Goal: Answer question/provide support: Share knowledge or assist other users

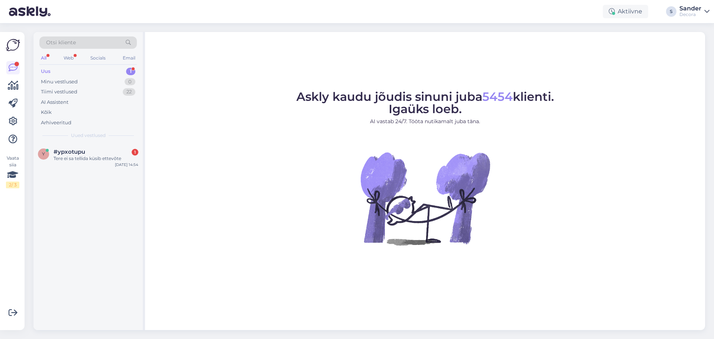
click at [93, 156] on div "Tere ei sa tellida küsib ettevõte" at bounding box center [96, 158] width 85 height 7
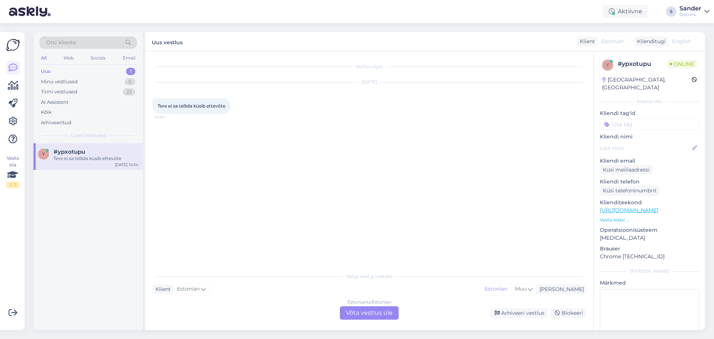
click at [374, 316] on div "Estonian to Estonian Võta vestlus üle" at bounding box center [369, 312] width 59 height 13
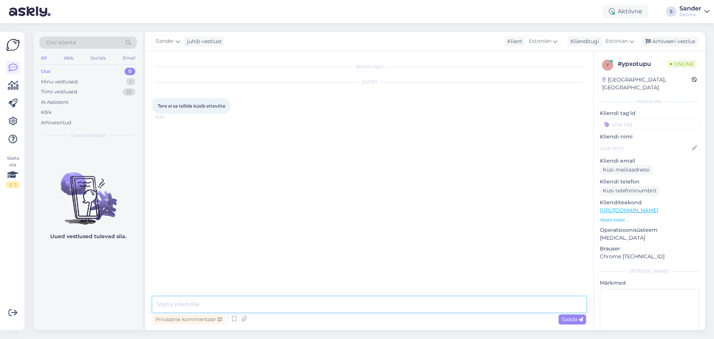
click at [358, 311] on textarea at bounding box center [370, 305] width 434 height 16
type textarea "Tere"
click at [615, 217] on p "Vaata edasi ..." at bounding box center [649, 220] width 99 height 7
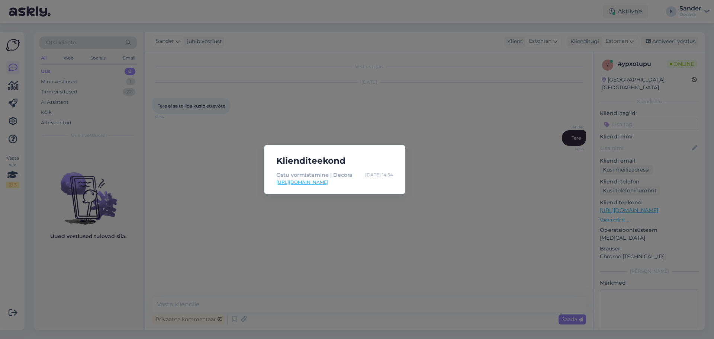
click at [395, 236] on div "Klienditeekond Ostu vormistamine | Decora [DATE] 14:54 [URL][DOMAIN_NAME]" at bounding box center [357, 169] width 714 height 339
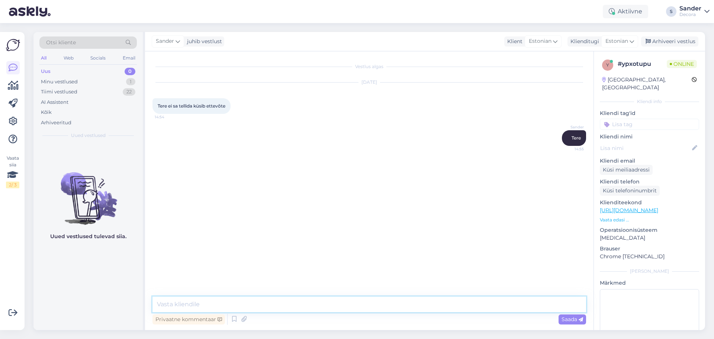
click at [215, 301] on textarea at bounding box center [370, 305] width 434 height 16
type textarea "[PERSON_NAME] peab tühjaks jääma 2 lahtrit ettevõtte nimi ning registrikood."
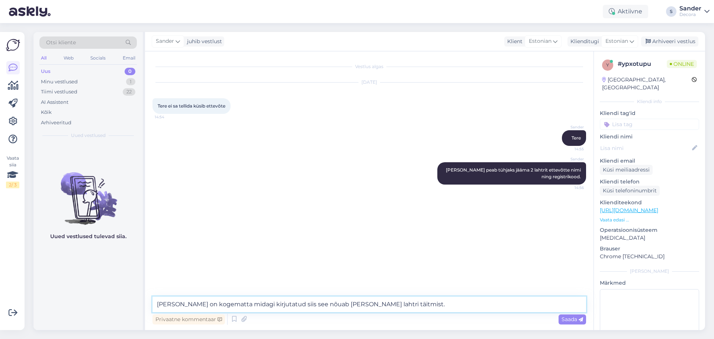
type textarea "[PERSON_NAME] on kogematta midagi kirjutatud siis see nõuab [PERSON_NAME] lahtr…"
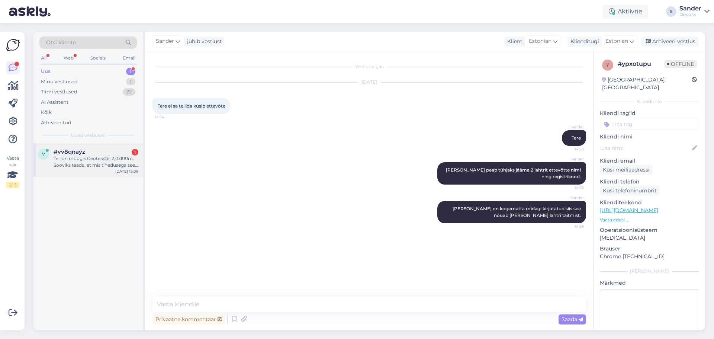
click at [116, 166] on div "Teil on müügis Geotekstiil 2,0x100m. Sooviks teada, et mis tihedusega see teil …" at bounding box center [96, 161] width 85 height 13
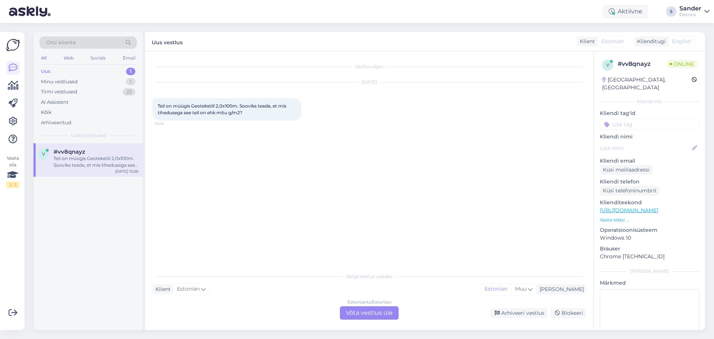
click at [376, 312] on div "Estonian to Estonian Võta vestlus üle" at bounding box center [369, 312] width 59 height 13
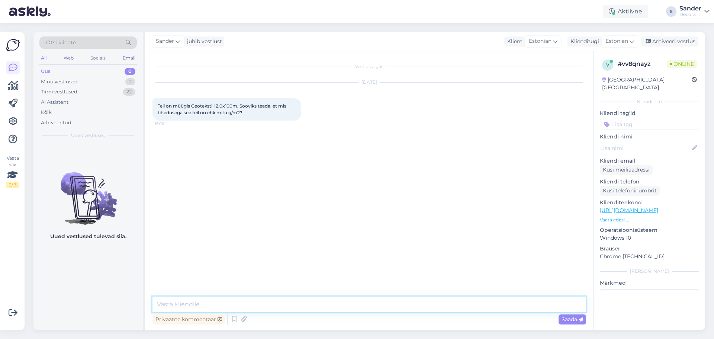
click at [322, 299] on textarea at bounding box center [370, 305] width 434 height 16
type textarea "Tere"
click at [613, 217] on p "Vaata edasi ..." at bounding box center [649, 220] width 99 height 7
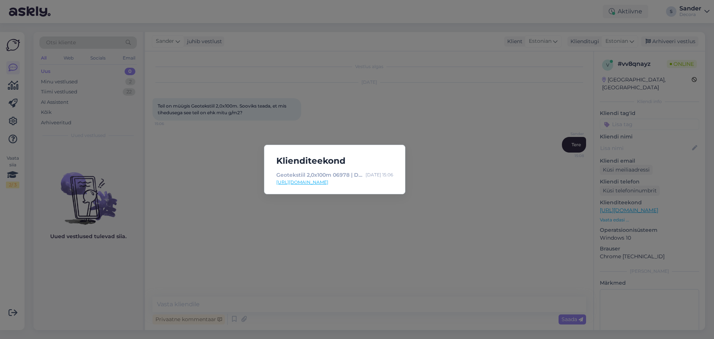
click at [457, 151] on div "Klienditeekond Geotekstiil 2,0x100m 06978 | Decora Aug 26 15:06 https://www.dec…" at bounding box center [357, 169] width 714 height 339
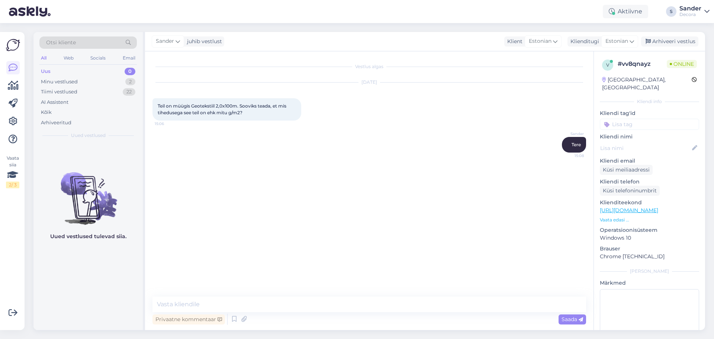
click at [659, 207] on link "https://www.decora.ee/geotekstiil-2-0x100m" at bounding box center [629, 210] width 58 height 7
click at [286, 300] on textarea at bounding box center [370, 305] width 434 height 16
type textarea "S"
click at [233, 319] on icon at bounding box center [234, 319] width 9 height 11
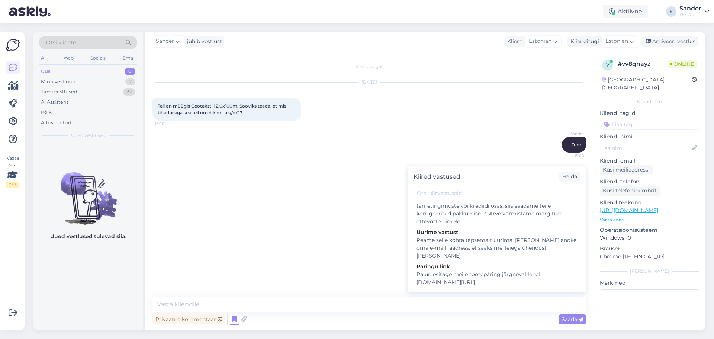
scroll to position [149, 0]
click at [498, 236] on div "Peame selle kohta täpsemalt uurima. Palun andke oma e-maili aadress, et saaksim…" at bounding box center [497, 247] width 161 height 23
type textarea "Peame selle kohta täpsemalt uurima. Palun andke oma e-maili aadress, et saaksim…"
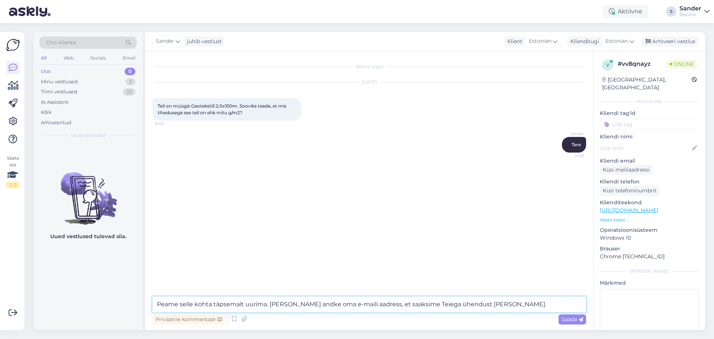
click at [489, 302] on textarea "Peame selle kohta täpsemalt uurima. Palun andke oma e-maili aadress, et saaksim…" at bounding box center [370, 305] width 434 height 16
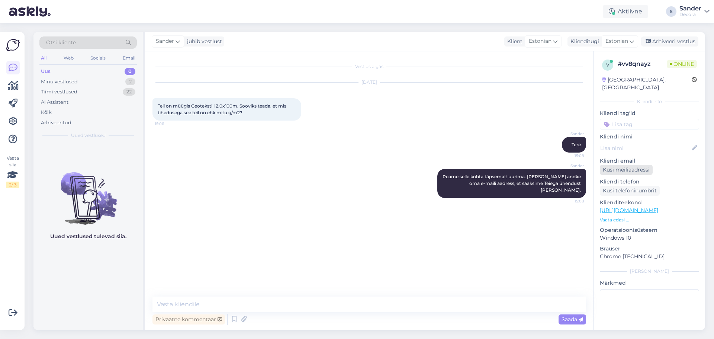
click at [632, 165] on div "Küsi meiliaadressi" at bounding box center [626, 170] width 53 height 10
drag, startPoint x: 273, startPoint y: 186, endPoint x: 255, endPoint y: 150, distance: 41.1
click at [273, 186] on div "Sander Peame selle kohta täpsemalt uurima. Palun andke oma e-maili aadress, et …" at bounding box center [370, 183] width 434 height 45
click at [647, 205] on link "https://www.decora.ee/geotekstiil-2-0x100m" at bounding box center [629, 208] width 58 height 7
click at [641, 205] on link "https://www.decora.ee/geotekstiil-2-0x100m" at bounding box center [629, 208] width 58 height 7
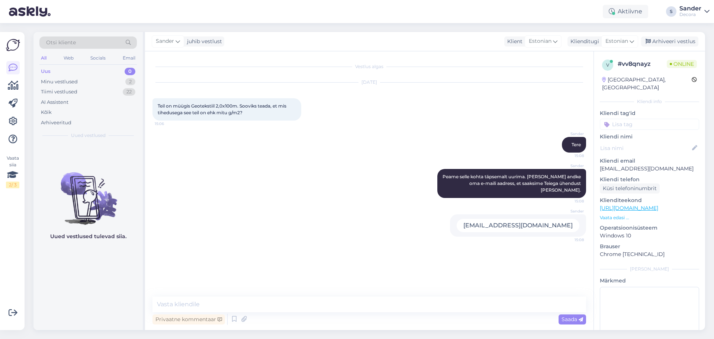
click at [634, 119] on input at bounding box center [649, 124] width 99 height 11
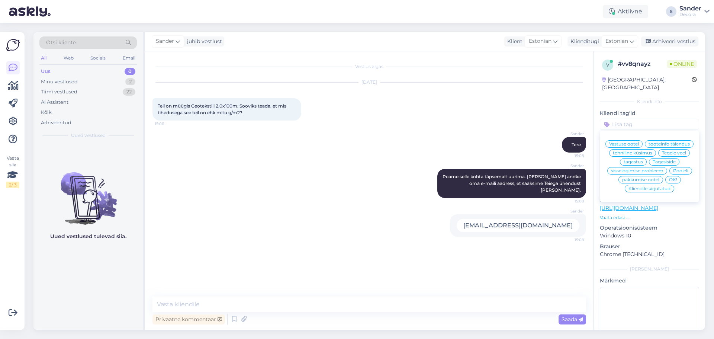
click at [672, 153] on span "Tegele veel" at bounding box center [674, 153] width 24 height 4
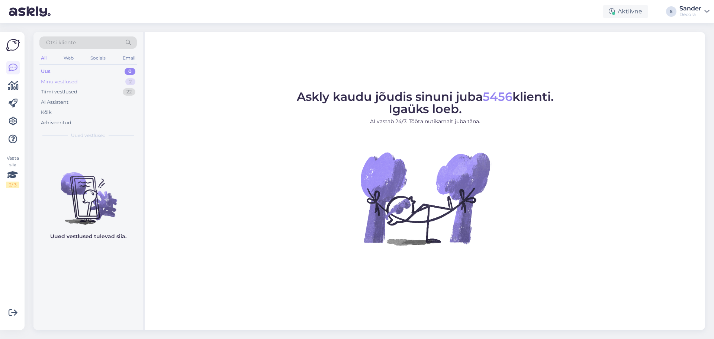
click at [103, 83] on div "Minu vestlused 2" at bounding box center [87, 82] width 97 height 10
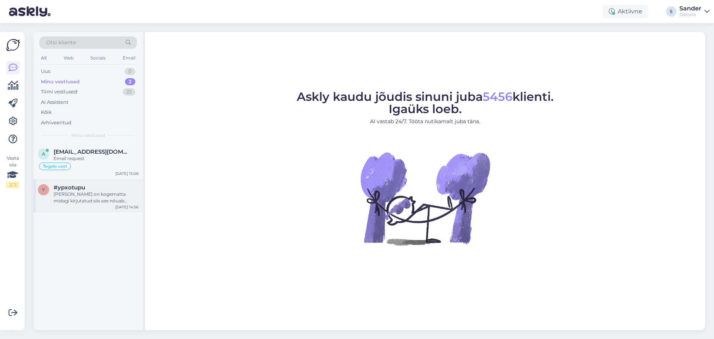
click at [102, 196] on div "[PERSON_NAME] on kogematta midagi kirjutatud siis see nõuab [PERSON_NAME] lahtr…" at bounding box center [96, 197] width 85 height 13
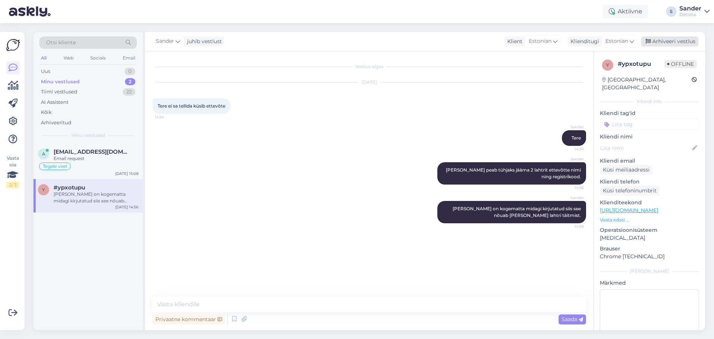
click at [668, 40] on div "Arhiveeri vestlus" at bounding box center [669, 41] width 57 height 10
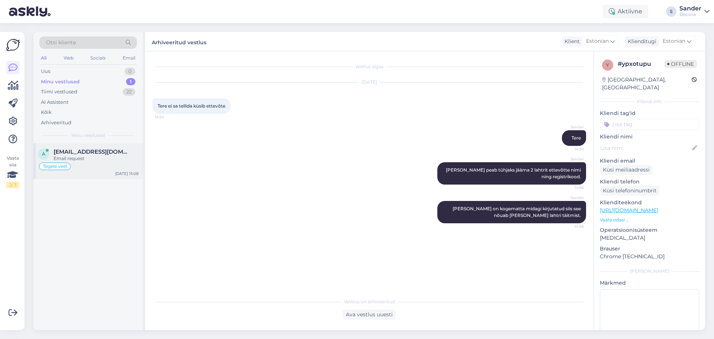
click at [99, 167] on div "Tegele veel" at bounding box center [88, 166] width 100 height 9
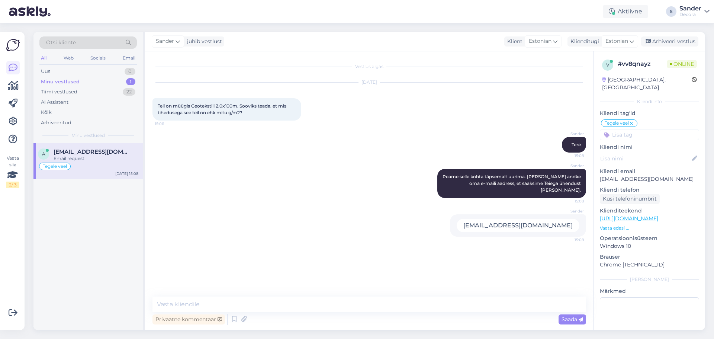
click at [657, 215] on link "[URL][DOMAIN_NAME]" at bounding box center [629, 218] width 58 height 7
drag, startPoint x: 498, startPoint y: 217, endPoint x: 574, endPoint y: 218, distance: 75.9
click at [574, 219] on div "[EMAIL_ADDRESS][DOMAIN_NAME]" at bounding box center [518, 225] width 123 height 13
copy div "[EMAIL_ADDRESS][DOMAIN_NAME]"
click at [634, 121] on icon at bounding box center [632, 124] width 4 height 6
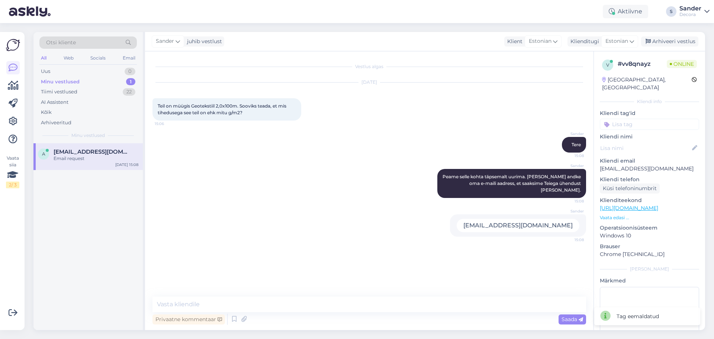
click at [663, 89] on div "v # vv8qnayz Online Estonia, Tallinn Kliendi info Kliendi tag'id Kliendi nimi K…" at bounding box center [649, 208] width 111 height 314
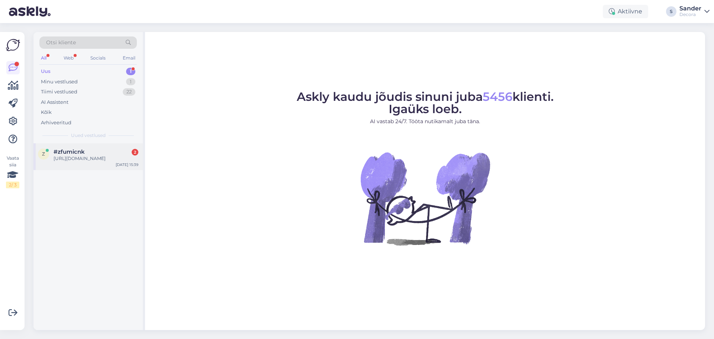
click at [87, 160] on div "https://www.decora.ee/liim-soudal-fix-all-high-tack-valge-600ml" at bounding box center [96, 158] width 85 height 7
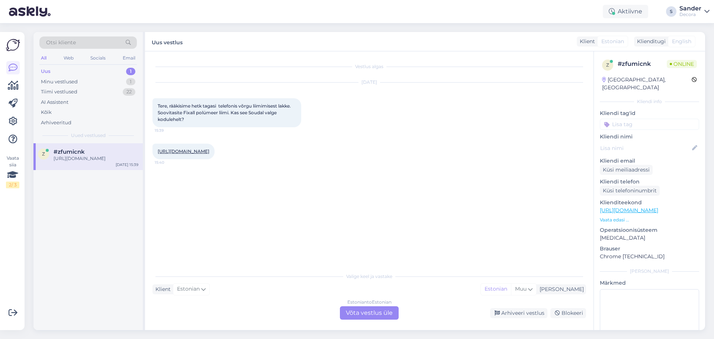
click at [621, 217] on p "Vaata edasi ..." at bounding box center [649, 220] width 99 height 7
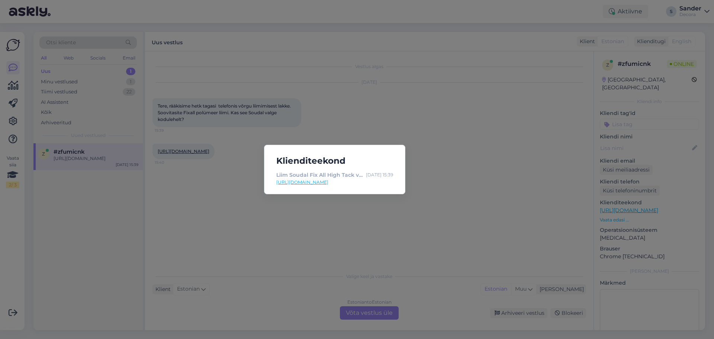
click at [517, 192] on div "Klienditeekond Liim Soudal Fix All High Tack valge 600ml, 5411183105980 | Decor…" at bounding box center [357, 169] width 714 height 339
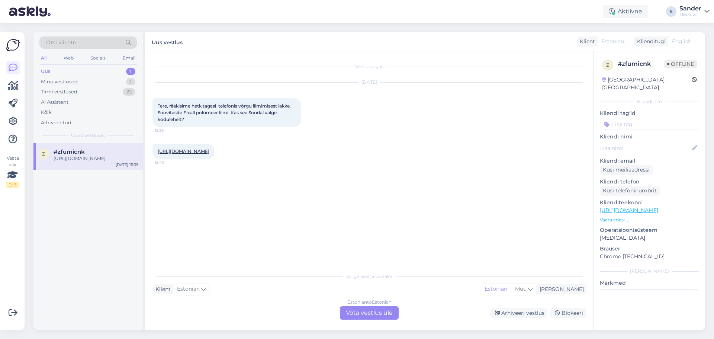
click at [209, 154] on link "https://www.decora.ee/liim-soudal-fix-all-high-tack-valge-600ml" at bounding box center [184, 151] width 52 height 6
click at [372, 318] on div "Estonian to Estonian Võta vestlus üle" at bounding box center [369, 312] width 59 height 13
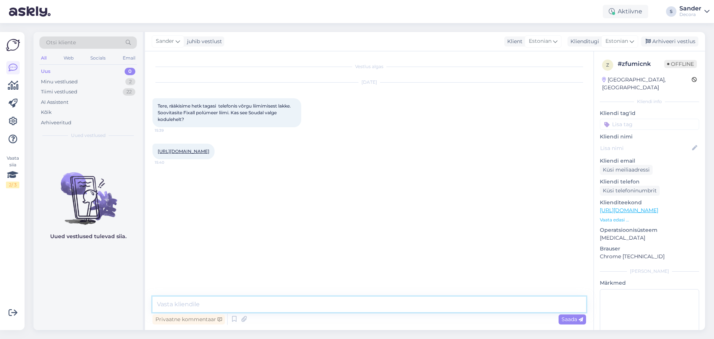
click at [360, 305] on textarea at bounding box center [370, 305] width 434 height 16
type textarea "Tere"
type textarea "Kellega täpsemalt suhtlesite? Kahjuks hetkel ei ole teemast teadlik."
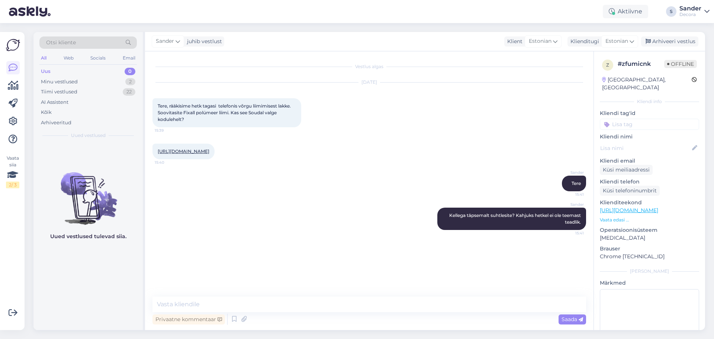
click at [619, 217] on p "Vaata edasi ..." at bounding box center [649, 220] width 99 height 7
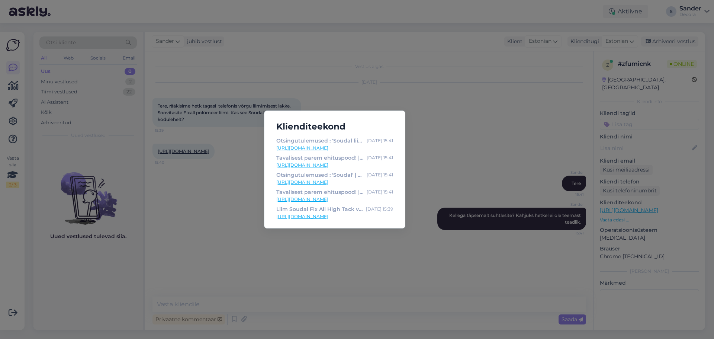
click at [472, 118] on div "Klienditeekond Otsingutulemused : 'Soudal liim' | Decora Aug 26 15:41 https://w…" at bounding box center [357, 169] width 714 height 339
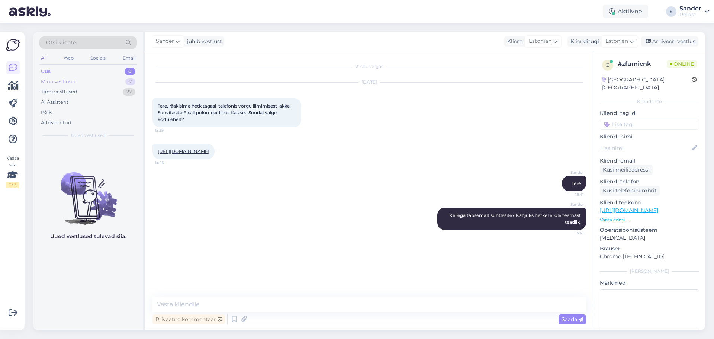
click at [102, 83] on div "Minu vestlused 2" at bounding box center [87, 82] width 97 height 10
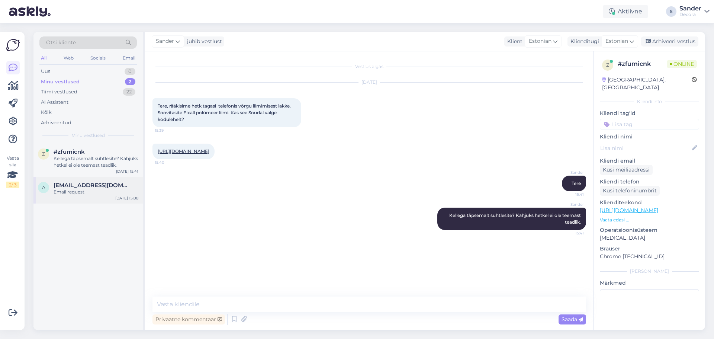
click at [102, 200] on div "a aivar.soome@gmail.com Email request Aug 26 15:08" at bounding box center [87, 190] width 109 height 27
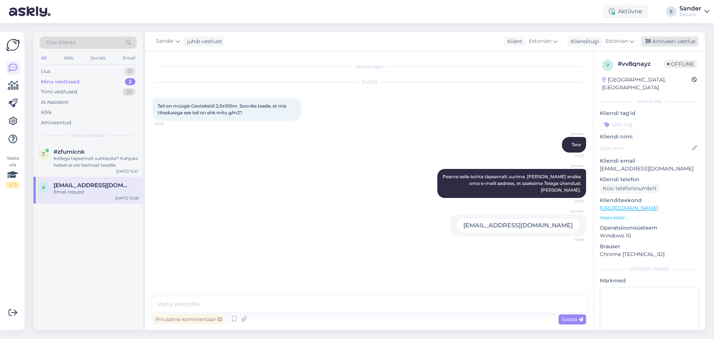
click at [688, 41] on div "Arhiveeri vestlus" at bounding box center [669, 41] width 57 height 10
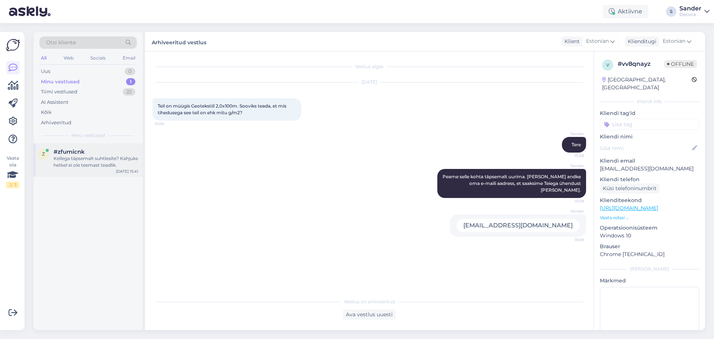
click at [107, 164] on div "Kellega täpsemalt suhtlesite? Kahjuks hetkel ei ole teemast teadlik." at bounding box center [96, 161] width 85 height 13
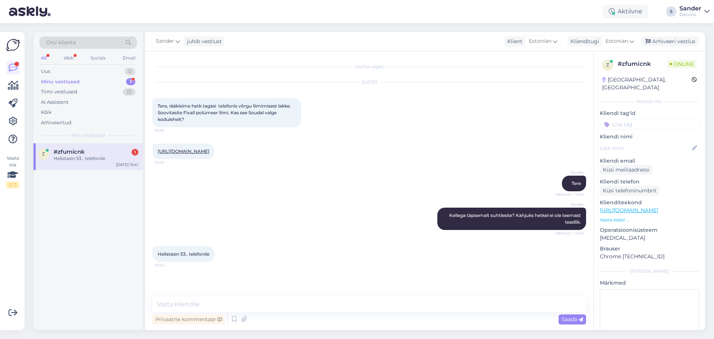
click at [257, 224] on div "Sander Kellega täpsemalt suhtlesite? Kahjuks hetkel ei ole teemast teadlik. Näh…" at bounding box center [370, 218] width 434 height 39
click at [112, 157] on div "Helistasin 53.. telefonile" at bounding box center [96, 158] width 85 height 7
click at [227, 305] on textarea at bounding box center [370, 305] width 434 height 16
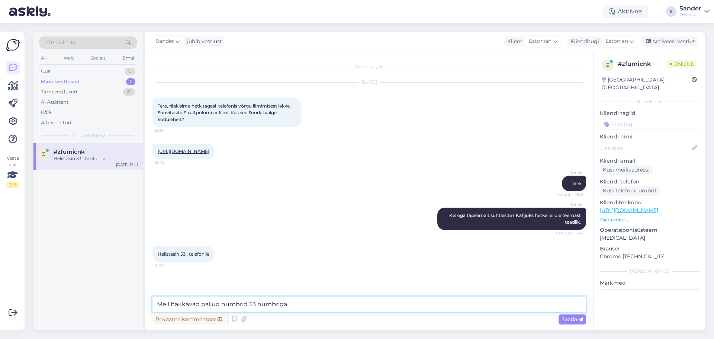
type textarea "Meil hakkavad paljud numbrid 53 numbriga."
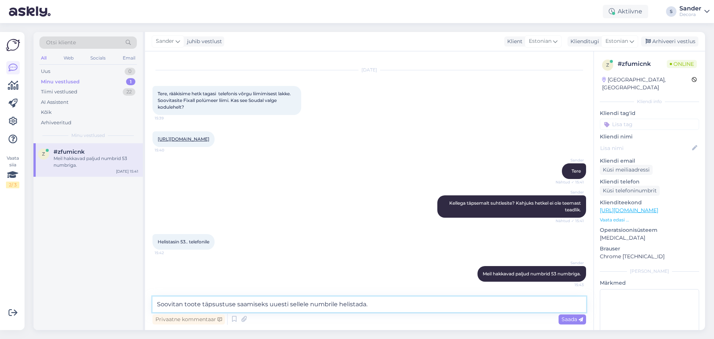
type textarea "Soovitan toote täpsustuse saamiseks uuesti sellele numbrile helistada."
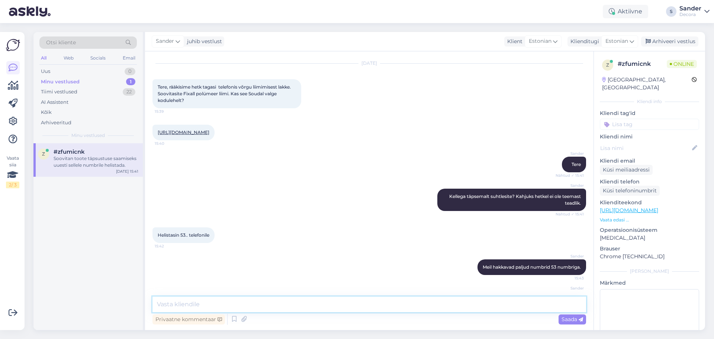
scroll to position [58, 0]
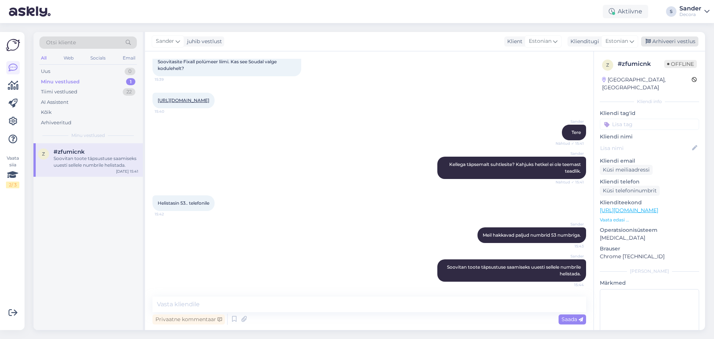
click at [658, 42] on div "Arhiveeri vestlus" at bounding box center [669, 41] width 57 height 10
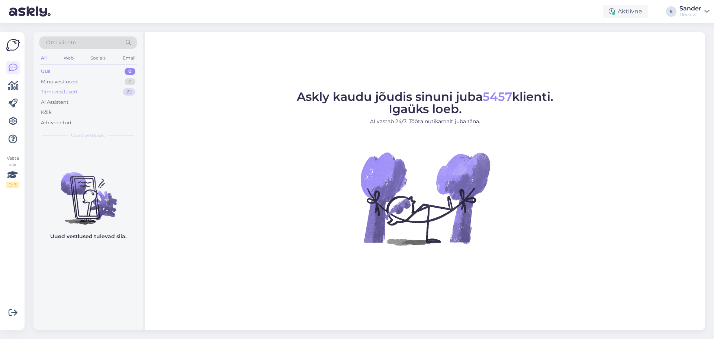
click at [80, 94] on div "Tiimi vestlused 22" at bounding box center [87, 92] width 97 height 10
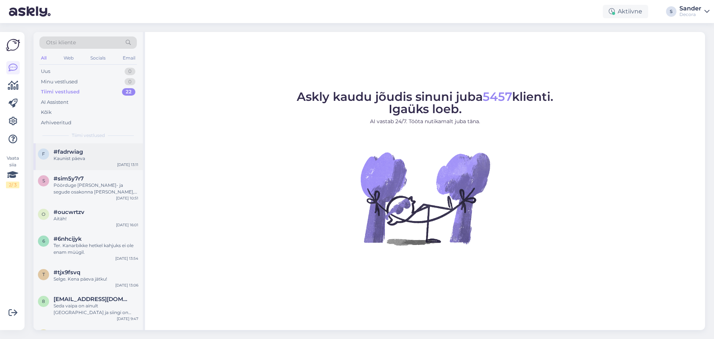
click at [100, 156] on div "Kaunist päeva" at bounding box center [96, 158] width 85 height 7
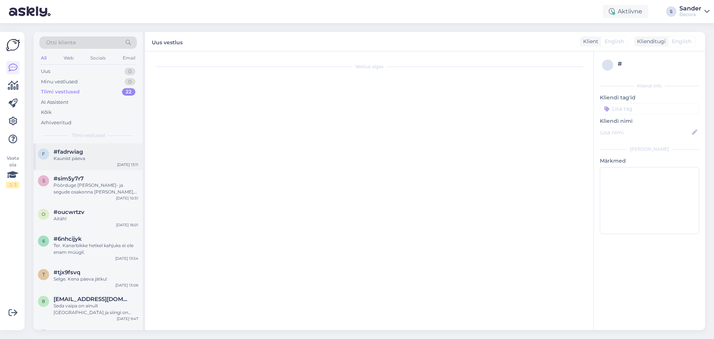
scroll to position [188, 0]
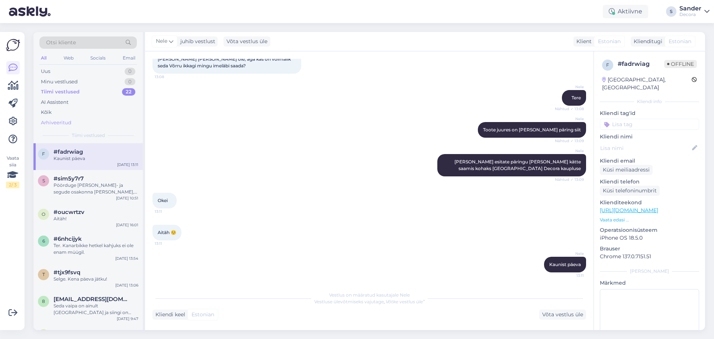
click at [85, 120] on div "Arhiveeritud" at bounding box center [87, 123] width 97 height 10
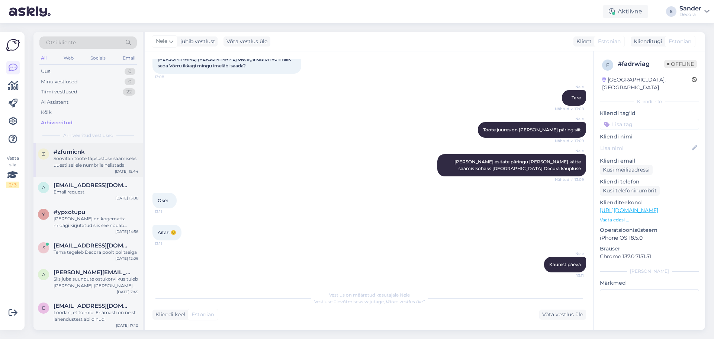
click at [90, 157] on div "Soovitan toote täpsustuse saamiseks uuesti sellele numbrile helistada." at bounding box center [96, 161] width 85 height 13
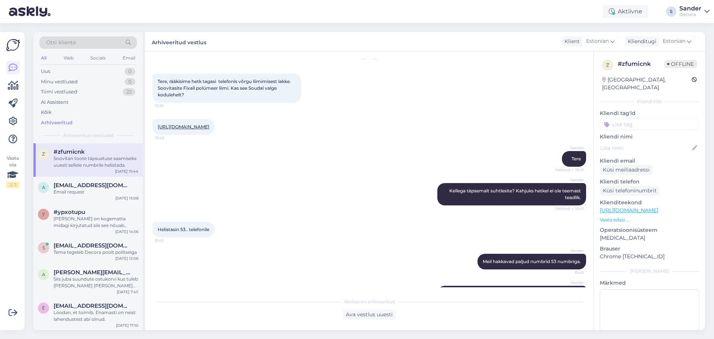
scroll to position [0, 0]
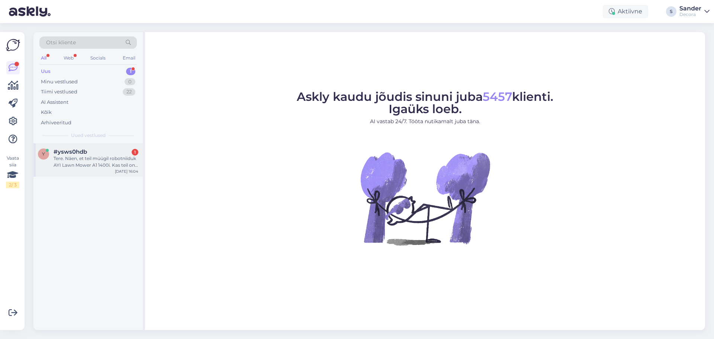
click at [99, 164] on div "Tere. Näen, et teil müügil robotniiduk AYI Lawn Mower A1 1400i. Kas teil on müü…" at bounding box center [96, 161] width 85 height 13
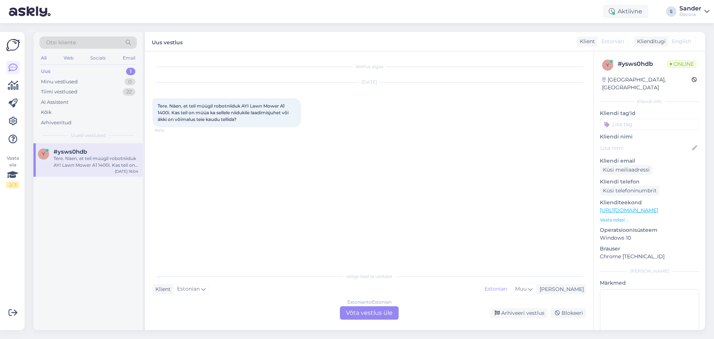
click at [386, 312] on div "Estonian to Estonian Võta vestlus üle" at bounding box center [369, 312] width 59 height 13
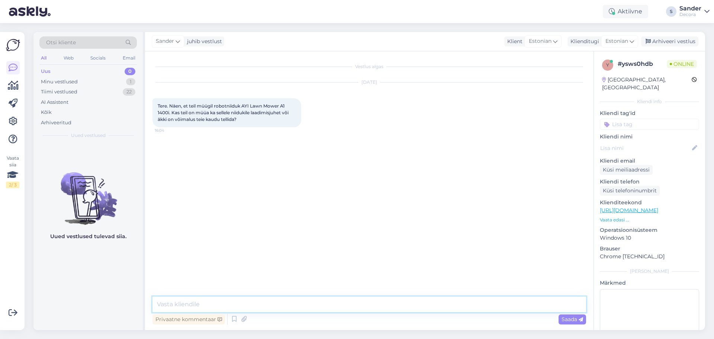
click at [326, 306] on textarea at bounding box center [370, 305] width 434 height 16
type textarea "Tere"
click at [310, 303] on textarea "Soovitan pöörduda meie osakonna numbrile" at bounding box center [370, 305] width 434 height 16
paste textarea "516 6046"
type textarea "Soovitan pöörduda meie osakonna numbrile 516 6046"
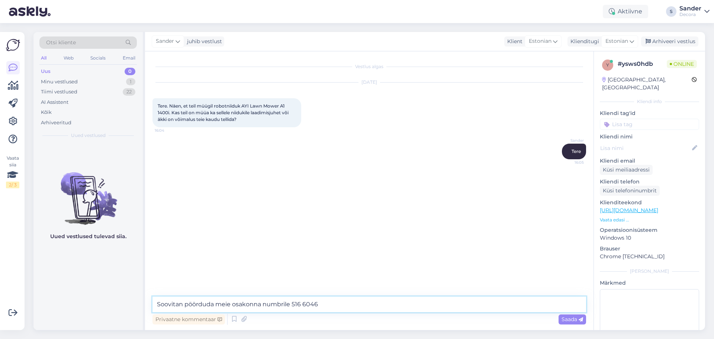
click at [333, 310] on textarea "Soovitan pöörduda meie osakonna numbrile 516 6046" at bounding box center [370, 305] width 434 height 16
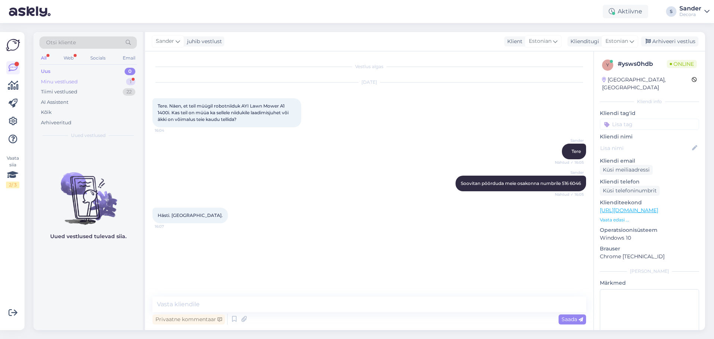
click at [126, 81] on div "Minu vestlused 1" at bounding box center [87, 82] width 97 height 10
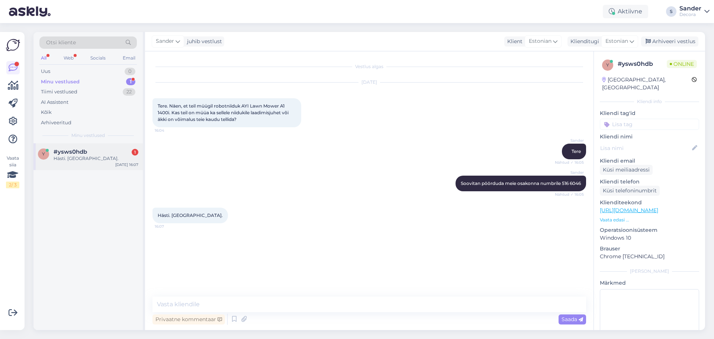
click at [107, 158] on div "Hästi. Aitäh." at bounding box center [96, 158] width 85 height 7
click at [681, 41] on div "Arhiveeri vestlus" at bounding box center [669, 41] width 57 height 10
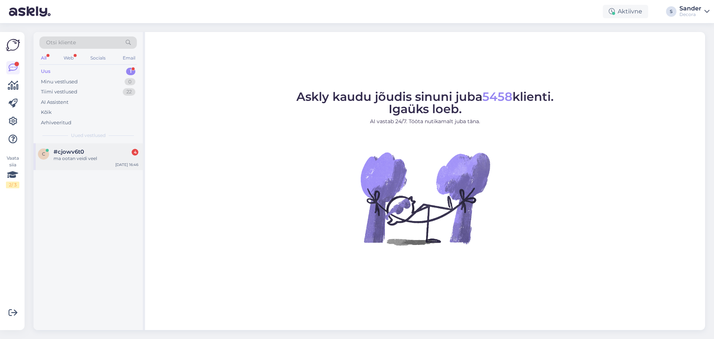
click at [108, 150] on div "#cjowv6t0 4" at bounding box center [96, 151] width 85 height 7
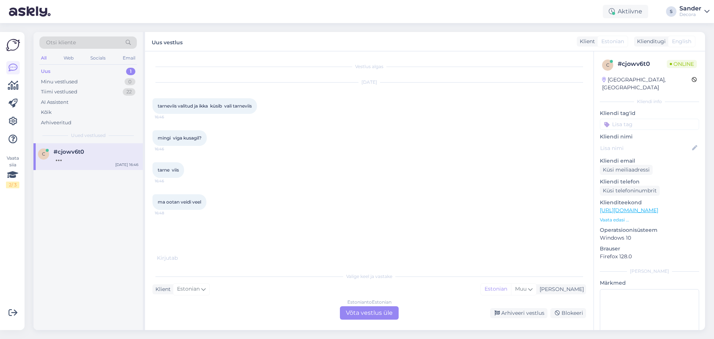
click at [622, 217] on p "Vaata edasi ..." at bounding box center [649, 220] width 99 height 7
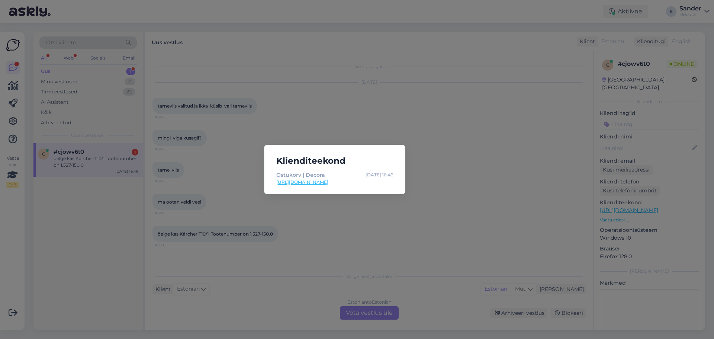
click at [230, 153] on div "Klienditeekond Ostukorv | Decora [DATE] 16:46 [URL][DOMAIN_NAME]" at bounding box center [357, 169] width 714 height 339
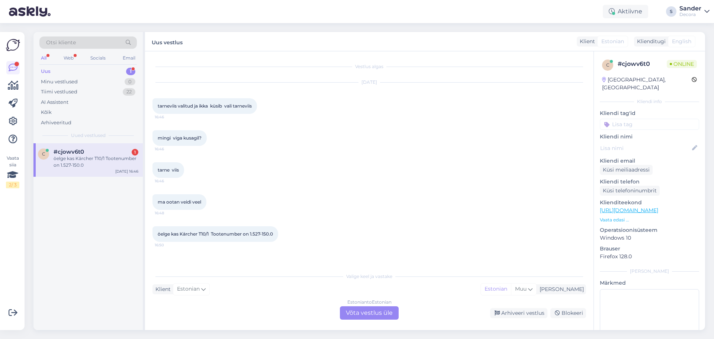
click at [621, 217] on p "Vaata edasi ..." at bounding box center [649, 220] width 99 height 7
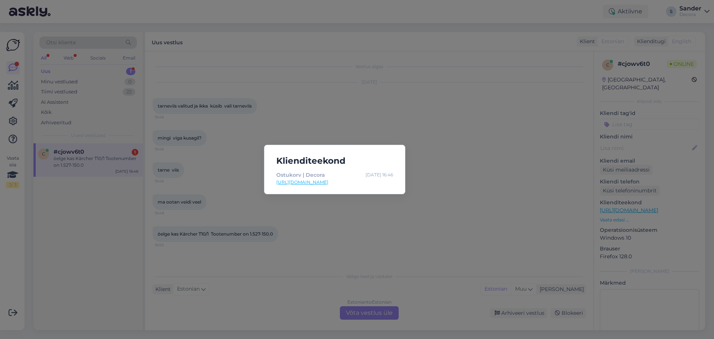
click at [455, 185] on div "Klienditeekond Ostukorv | Decora [DATE] 16:46 [URL][DOMAIN_NAME]" at bounding box center [357, 169] width 714 height 339
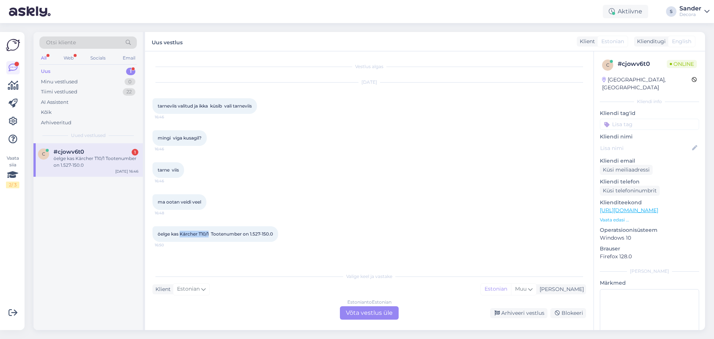
drag, startPoint x: 182, startPoint y: 233, endPoint x: 211, endPoint y: 233, distance: 28.7
click at [211, 233] on span "öelge kas Kärcher T10/1 Tootenumber on 1.527-150.0" at bounding box center [215, 234] width 115 height 6
copy span "Kärcher T10/1"
click at [100, 162] on div "öelge kas Kärcher T10/1 Tootenumber on 1.527-150.0" at bounding box center [96, 161] width 85 height 13
click at [382, 315] on div "Estonian to Estonian Võta vestlus üle" at bounding box center [369, 312] width 59 height 13
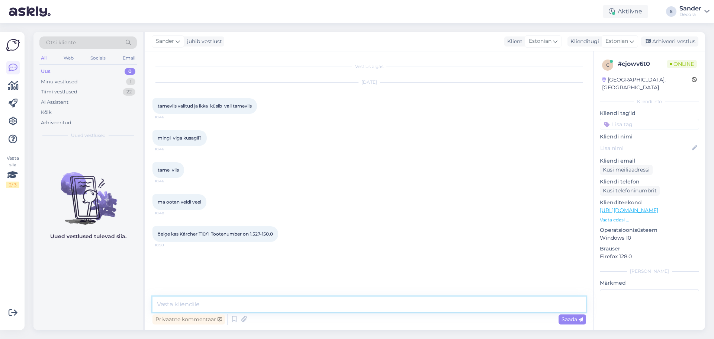
click at [350, 304] on textarea at bounding box center [370, 305] width 434 height 16
type textarea "Tere"
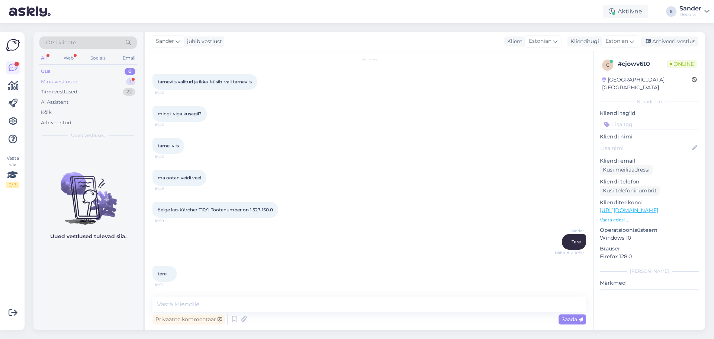
click at [118, 80] on div "Minu vestlused 1" at bounding box center [87, 82] width 97 height 10
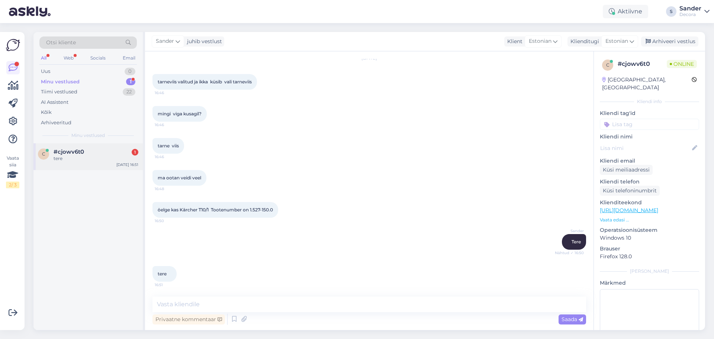
click at [122, 157] on div "tere" at bounding box center [96, 158] width 85 height 7
click at [211, 302] on textarea at bounding box center [370, 305] width 434 height 16
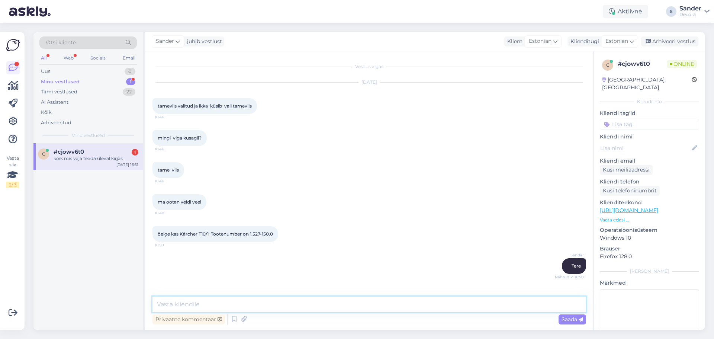
scroll to position [56, 0]
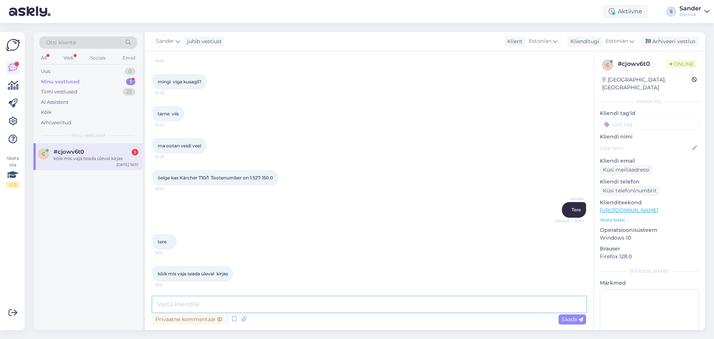
click at [233, 302] on textarea at bounding box center [370, 305] width 434 height 16
type textarea "Millise tarneviisi te valisite?"
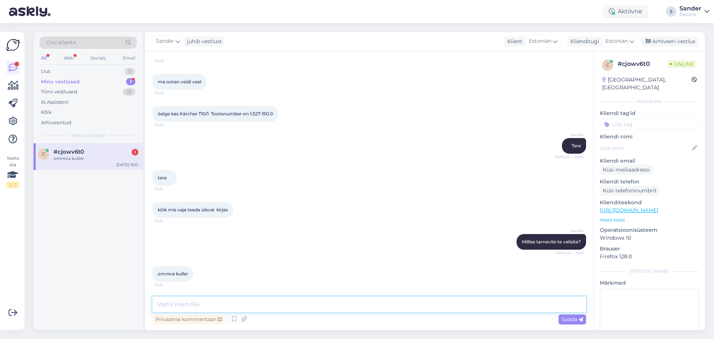
scroll to position [128, 0]
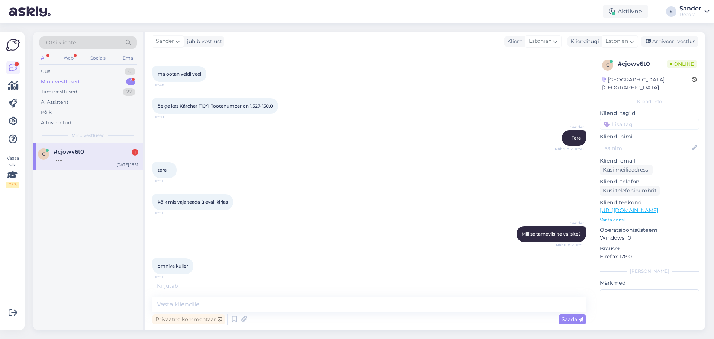
click at [122, 160] on div at bounding box center [96, 158] width 85 height 7
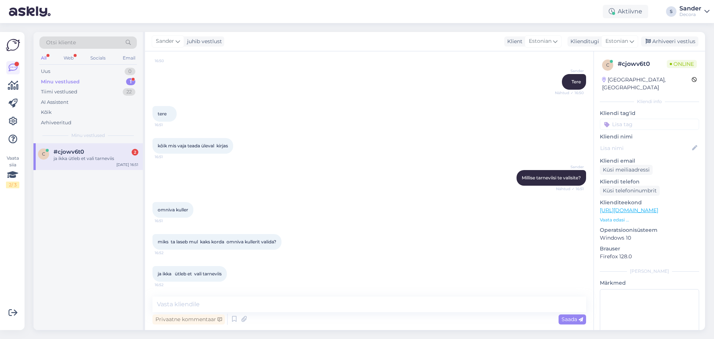
click at [241, 207] on div "omniva [PERSON_NAME] 16:51" at bounding box center [370, 210] width 434 height 32
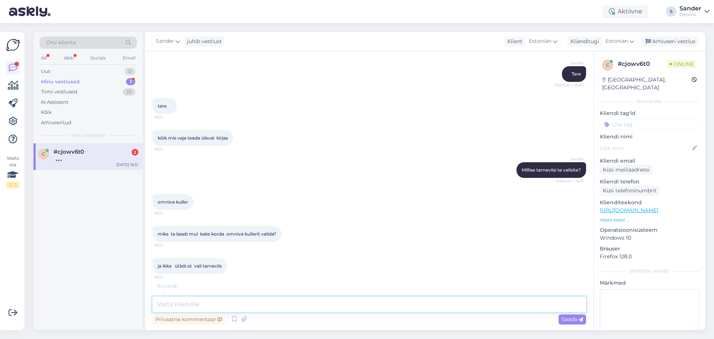
click at [212, 301] on textarea at bounding box center [370, 305] width 434 height 16
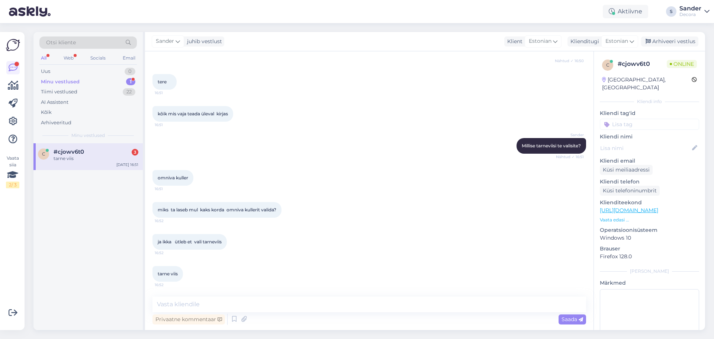
click at [124, 159] on div "tarne viis" at bounding box center [96, 158] width 85 height 7
click at [205, 306] on textarea at bounding box center [370, 305] width 434 height 16
type textarea "Kas seal sisestasite ka postiindeksi"
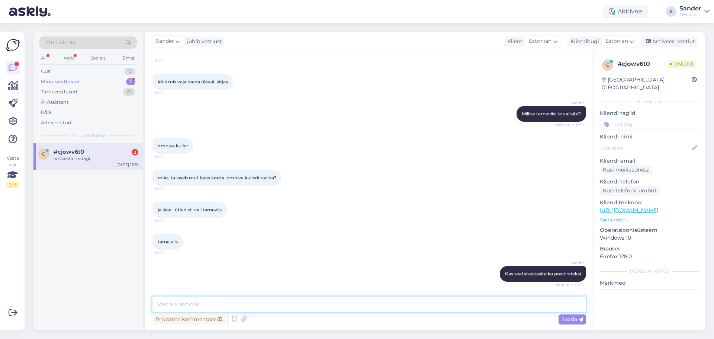
scroll to position [312, 0]
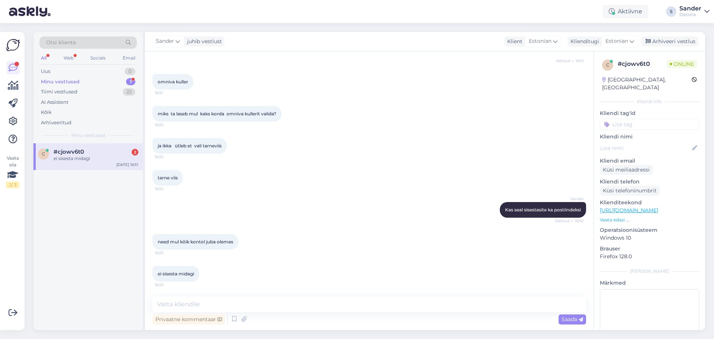
click at [233, 228] on div "need mul kõik kontol juba olemas 16:53" at bounding box center [370, 242] width 434 height 32
click at [339, 210] on div "[PERSON_NAME] seal sisestasite ka postiindeksi Nähtud ✓ 16:52" at bounding box center [370, 210] width 434 height 32
click at [193, 302] on textarea at bounding box center [370, 305] width 434 height 16
type textarea "T"
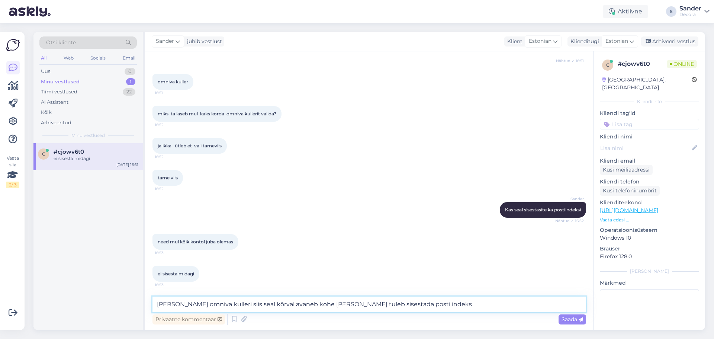
type textarea "Kui valite omniva kulleri siis seal kõrval avaneb kohe kast kuhu tuleb sisestad…"
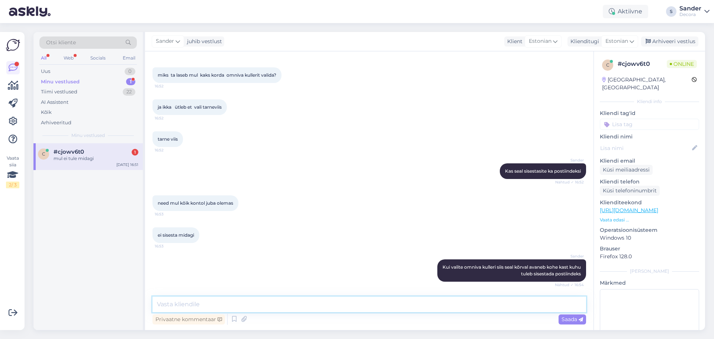
scroll to position [383, 0]
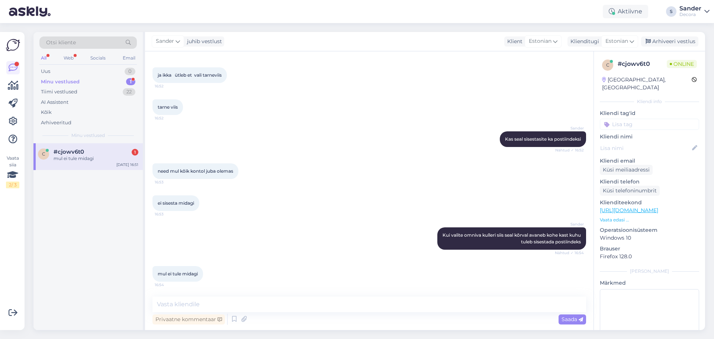
click at [115, 164] on div "c #cjowv6t0 1 mul [PERSON_NAME] midagi [DATE] 16:51" at bounding box center [87, 156] width 109 height 27
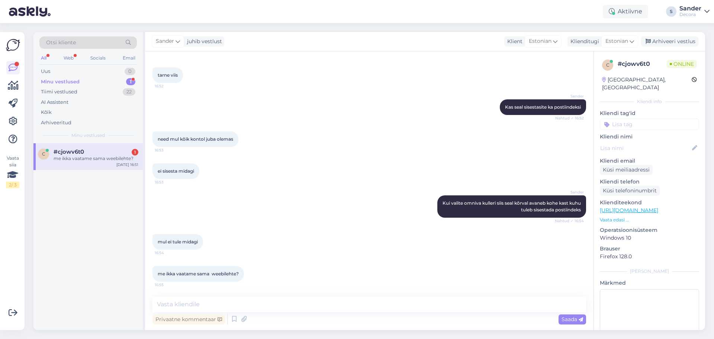
click at [264, 167] on div "ei sisesta midagi 16:53" at bounding box center [370, 171] width 434 height 32
click at [117, 155] on div "me ikka vaatame sama weebilehte?" at bounding box center [96, 158] width 85 height 7
click at [242, 317] on icon at bounding box center [244, 319] width 10 height 11
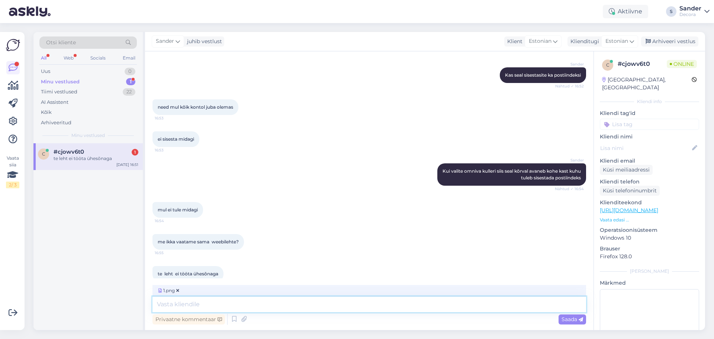
click at [233, 311] on textarea at bounding box center [370, 305] width 434 height 16
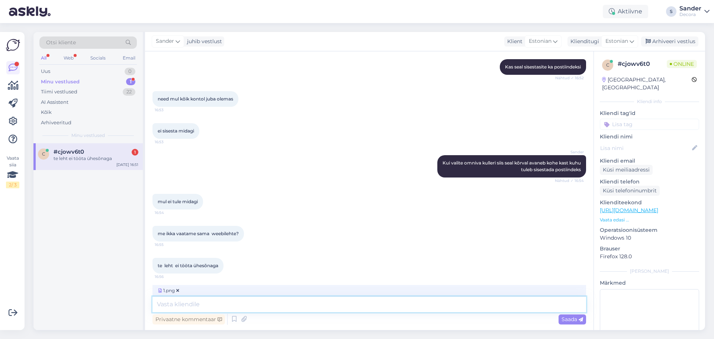
scroll to position [458, 0]
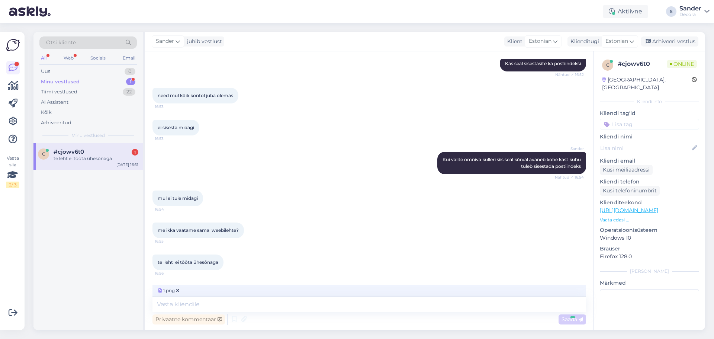
click at [232, 300] on div "Vestlus algas [DATE] tarneviis valitud ja ikka küsib vali tarneviis 16:46 mingi…" at bounding box center [369, 190] width 449 height 279
click at [236, 303] on div "Vestlus algas [DATE] tarneviis valitud ja ikka küsib vali tarneviis 16:46 mingi…" at bounding box center [369, 190] width 449 height 279
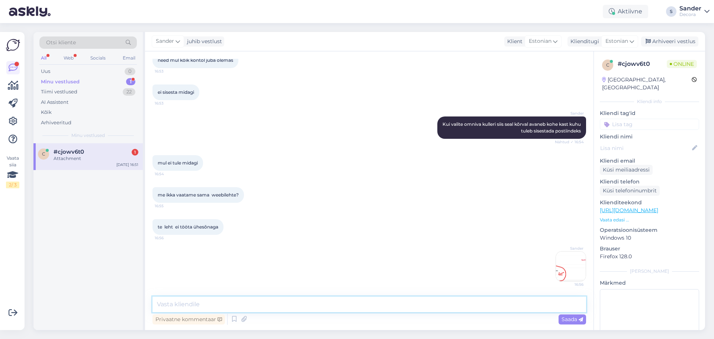
click at [247, 305] on textarea at bounding box center [370, 305] width 434 height 16
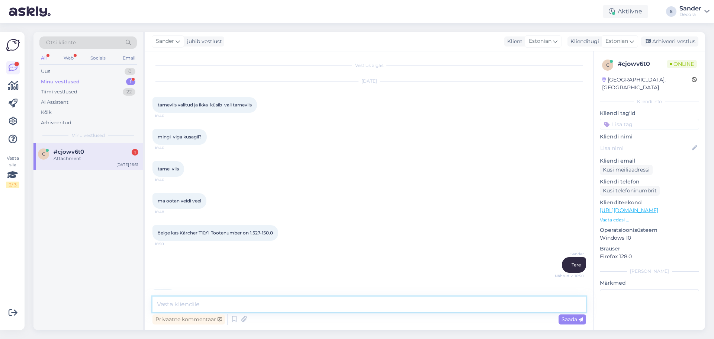
scroll to position [0, 0]
drag, startPoint x: 252, startPoint y: 233, endPoint x: 267, endPoint y: 233, distance: 14.9
click at [267, 233] on span "öelge kas Kärcher T10/1 Tootenumber on 1.527-150.0" at bounding box center [215, 234] width 115 height 6
click at [304, 213] on div "ma ootan veidi veel 16:48" at bounding box center [370, 202] width 434 height 32
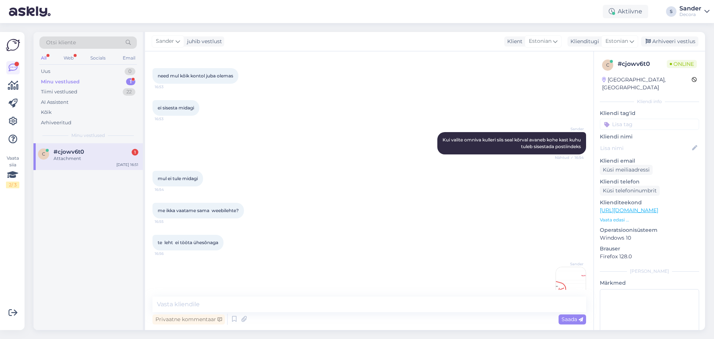
scroll to position [494, 0]
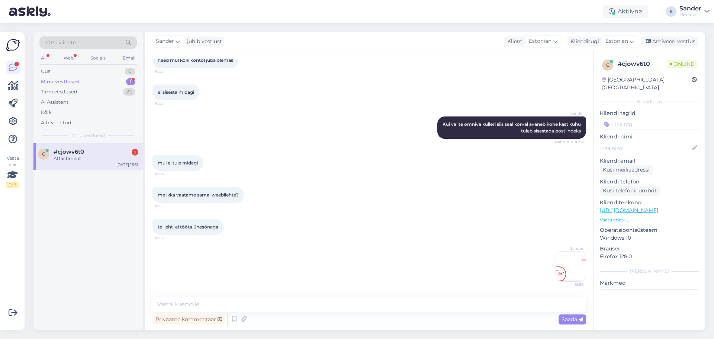
click at [288, 207] on div "me ikka vaatame sama weebilehte? 16:55" at bounding box center [370, 195] width 434 height 32
click at [101, 160] on div at bounding box center [96, 158] width 85 height 7
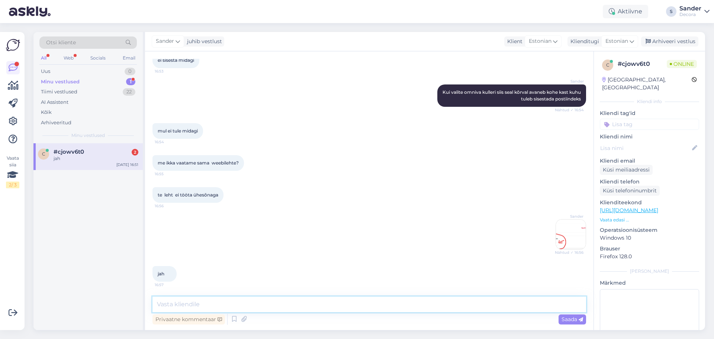
click at [233, 302] on textarea at bounding box center [370, 305] width 434 height 16
click at [238, 271] on div "jah 16:57" at bounding box center [370, 274] width 434 height 32
click at [238, 297] on textarea at bounding box center [370, 305] width 434 height 16
click at [239, 277] on div "jah 16:57" at bounding box center [370, 274] width 434 height 32
click at [234, 303] on textarea at bounding box center [370, 305] width 434 height 16
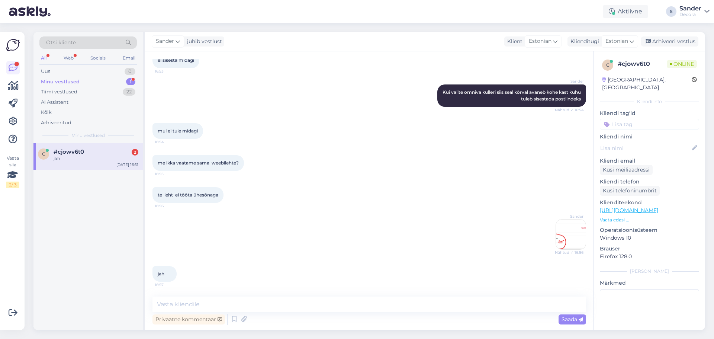
click at [231, 264] on div "jah 16:57" at bounding box center [370, 274] width 434 height 32
click at [118, 162] on div "[DATE] 16:51" at bounding box center [127, 165] width 22 height 6
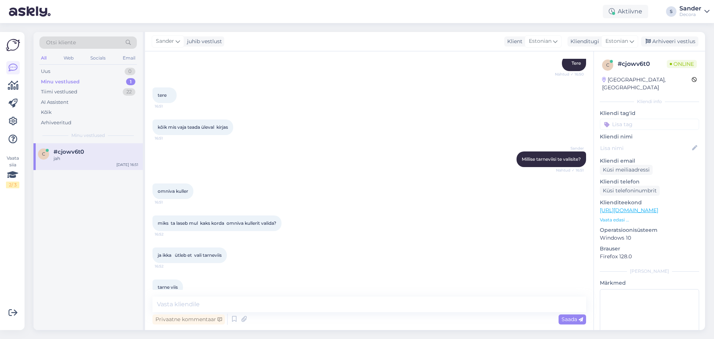
scroll to position [558, 0]
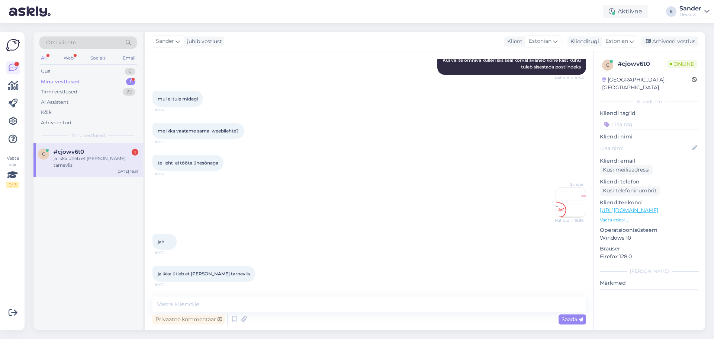
click at [196, 238] on div "jah 16:57" at bounding box center [370, 242] width 434 height 32
click at [207, 253] on div "jah 16:57" at bounding box center [370, 242] width 434 height 32
click at [212, 281] on div "ja ikka ütleb et [PERSON_NAME] tarneviis 16:57" at bounding box center [204, 274] width 103 height 16
click at [221, 302] on textarea at bounding box center [370, 305] width 434 height 16
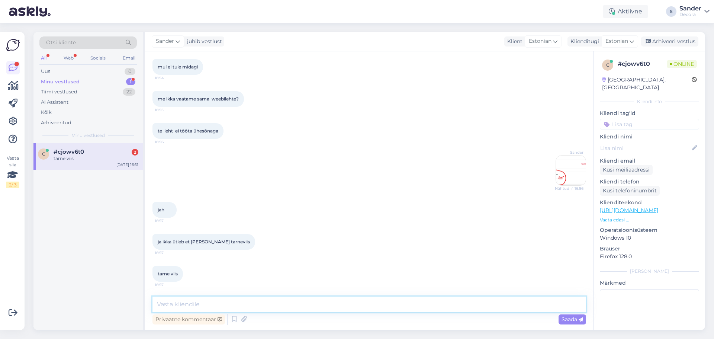
click at [257, 299] on textarea at bounding box center [370, 305] width 434 height 16
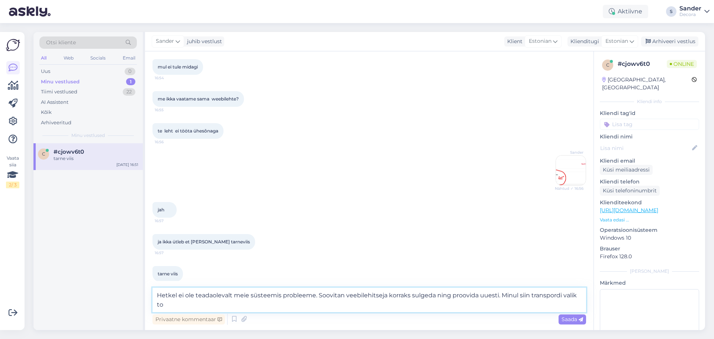
scroll to position [598, 0]
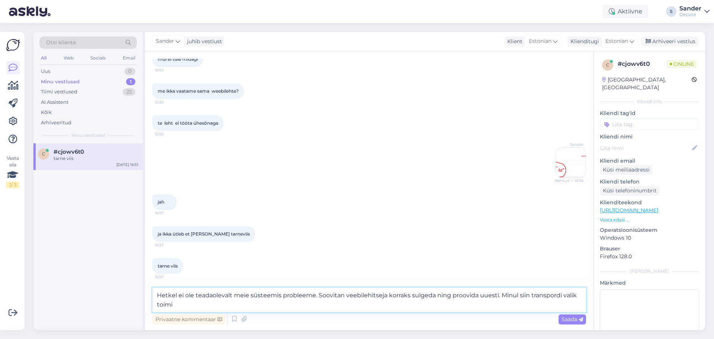
type textarea "Hetkel ei ole teadaolevalt meie süsteemis probleeme. Soovitan veebilehitseja ko…"
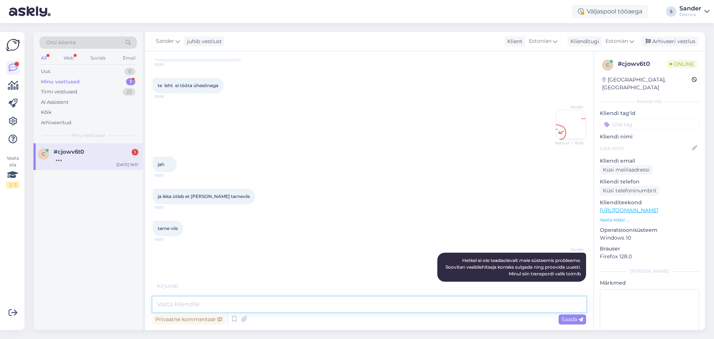
scroll to position [667, 0]
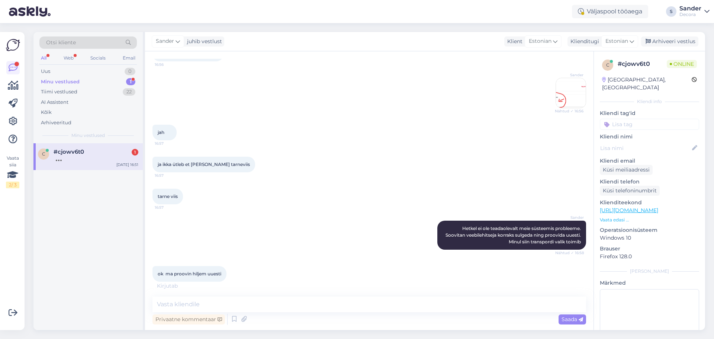
click at [94, 152] on div "#cjowv6t0 1" at bounding box center [96, 151] width 85 height 7
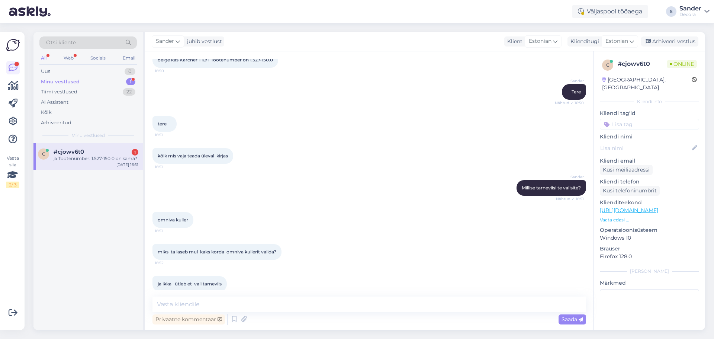
scroll to position [699, 0]
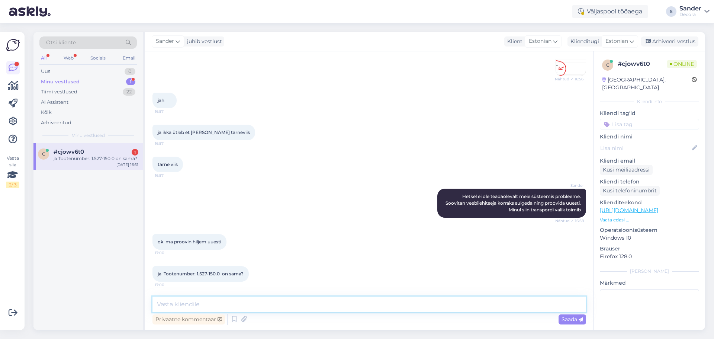
click at [238, 306] on textarea at bounding box center [370, 305] width 434 height 16
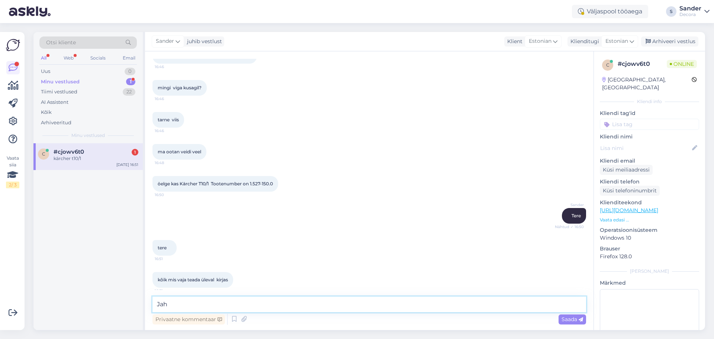
scroll to position [0, 0]
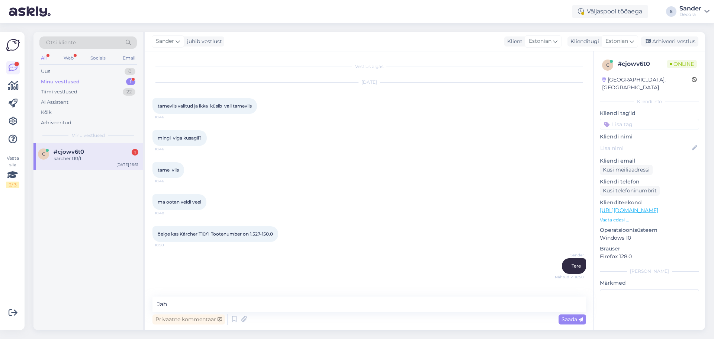
drag, startPoint x: 277, startPoint y: 232, endPoint x: 213, endPoint y: 237, distance: 64.2
click at [213, 237] on div "öelge kas Kärcher T10/1 Tootenumber on 1.527-150.0 16:50" at bounding box center [216, 234] width 126 height 16
copy span "Tootenumber on 1.527-150.0"
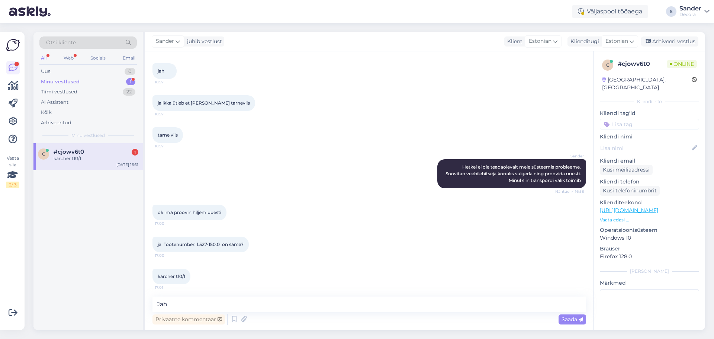
scroll to position [731, 0]
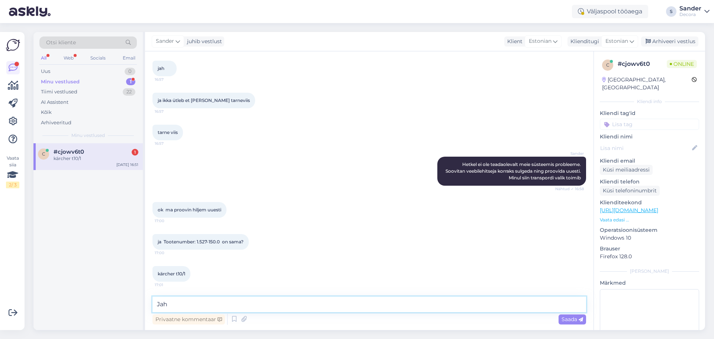
click at [185, 306] on textarea "Jah" at bounding box center [370, 305] width 434 height 16
paste textarea "Tootenumber on 1.527-150.0"
click at [174, 301] on textarea "Jah Tootenumber on 1.527-150.0" at bounding box center [370, 305] width 434 height 16
type textarea "Jah tootenumber on 1.527-150.0"
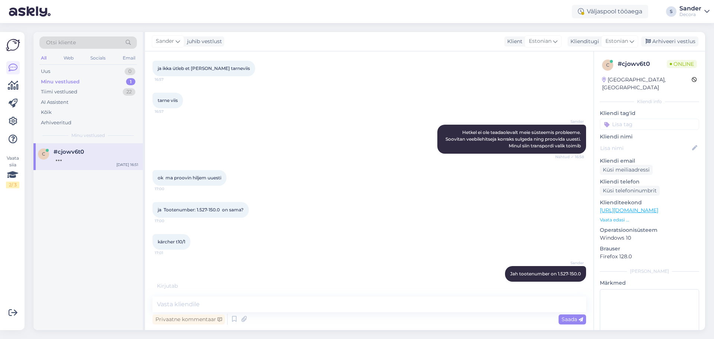
click at [624, 217] on p "Vaata edasi ..." at bounding box center [649, 220] width 99 height 7
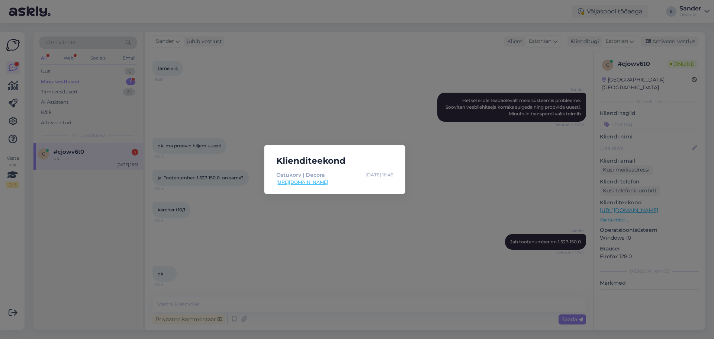
click at [376, 103] on div "Klienditeekond Ostukorv | Decora [DATE] 16:46 [URL][DOMAIN_NAME]" at bounding box center [357, 169] width 714 height 339
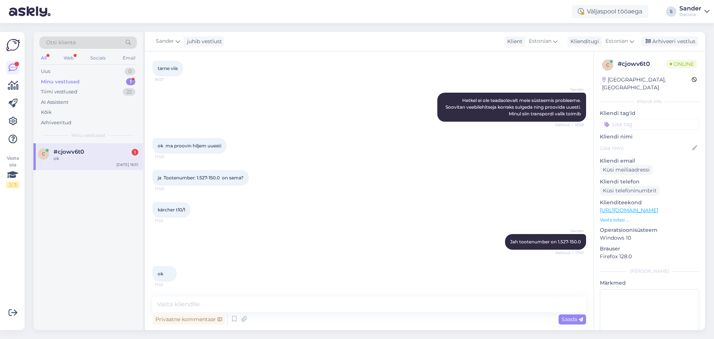
click at [109, 163] on div "c #cjowv6t0 1 ok [DATE] 16:51" at bounding box center [87, 156] width 109 height 27
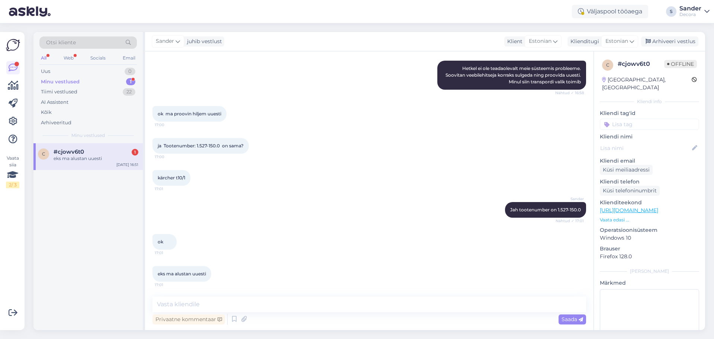
click at [112, 157] on div "eks ma alustan uuesti" at bounding box center [96, 158] width 85 height 7
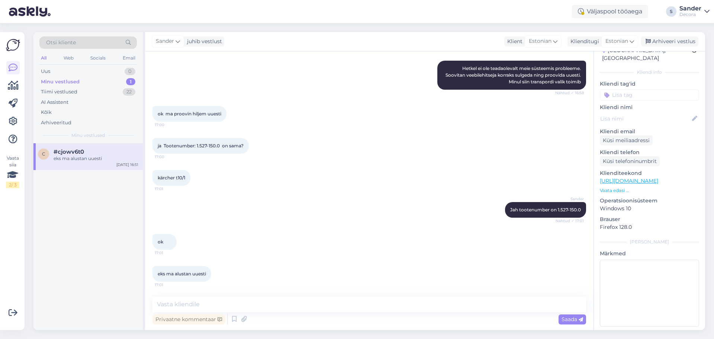
click at [621, 187] on p "Vaata edasi ..." at bounding box center [649, 190] width 99 height 7
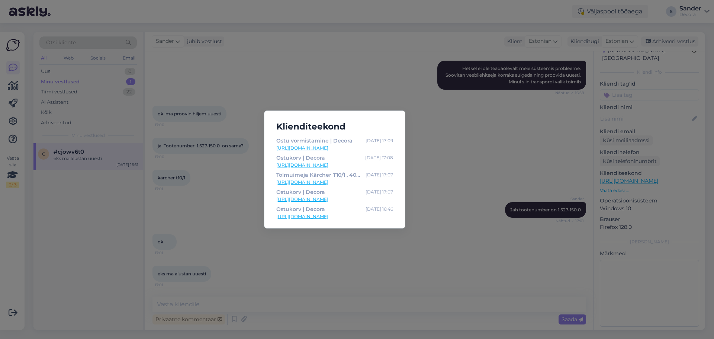
click at [444, 135] on div "Klienditeekond Ostu vormistamine | Decora [DATE] 17:09 [URL][DOMAIN_NAME] Ostuk…" at bounding box center [357, 169] width 714 height 339
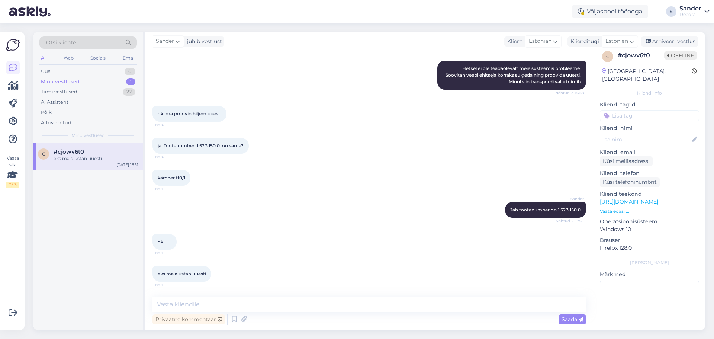
scroll to position [0, 0]
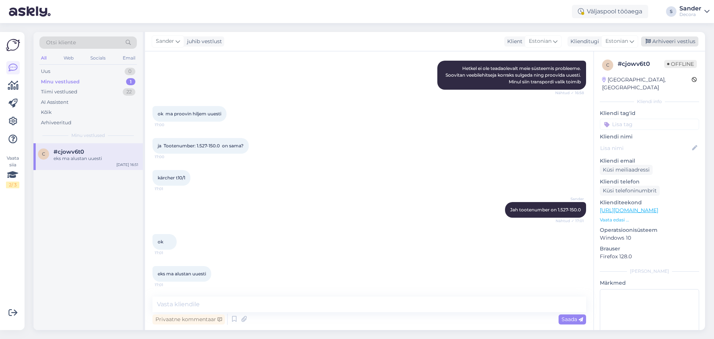
click at [664, 44] on div "Arhiveeri vestlus" at bounding box center [669, 41] width 57 height 10
